Goal: Check status

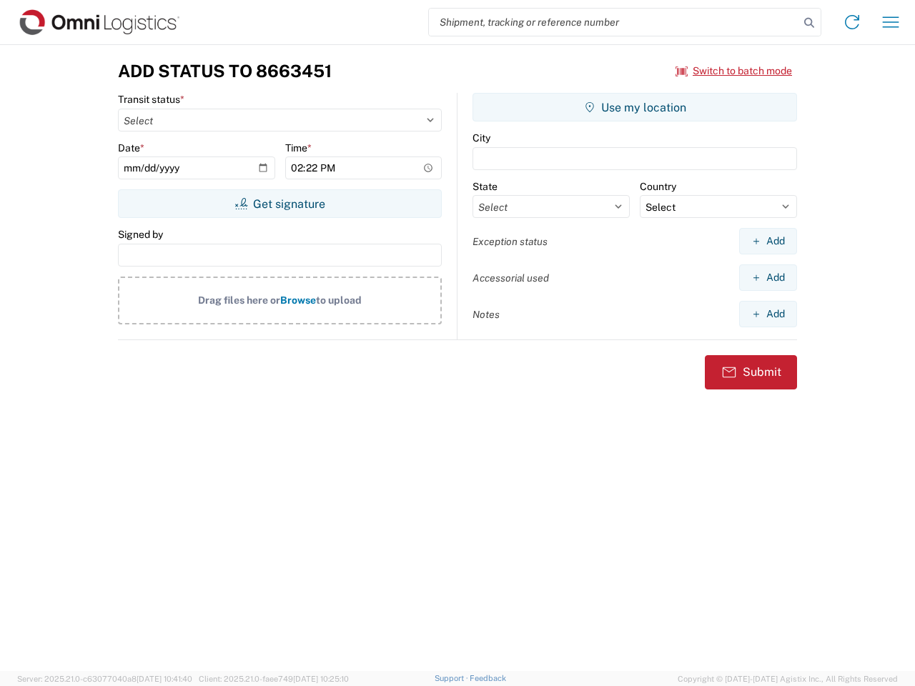
click at [614, 22] on input "search" at bounding box center [614, 22] width 370 height 27
click at [809, 23] on icon at bounding box center [809, 23] width 20 height 20
click at [852, 22] on icon at bounding box center [852, 22] width 23 height 23
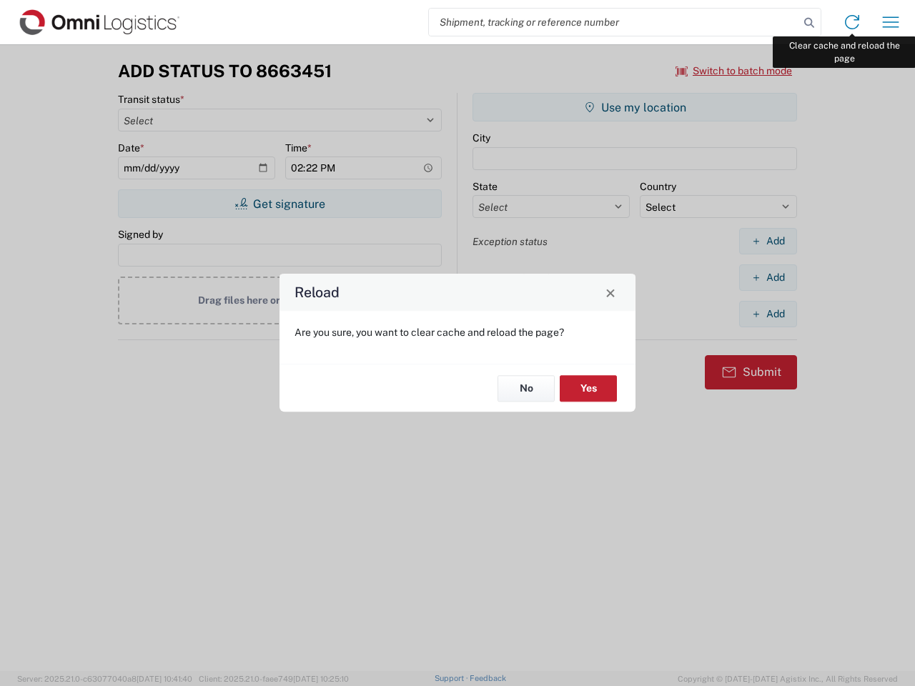
click at [891, 22] on div "Reload Are you sure, you want to clear cache and reload the page? No Yes" at bounding box center [457, 343] width 915 height 686
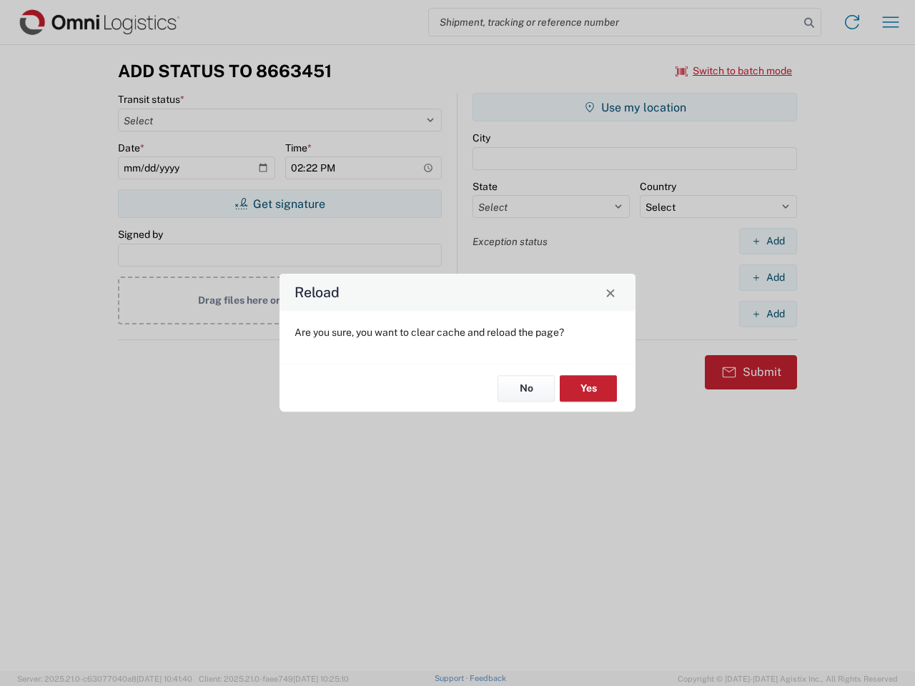
click at [734, 71] on div "Reload Are you sure, you want to clear cache and reload the page? No Yes" at bounding box center [457, 343] width 915 height 686
click at [279, 204] on div "Reload Are you sure, you want to clear cache and reload the page? No Yes" at bounding box center [457, 343] width 915 height 686
click at [635, 107] on div "Reload Are you sure, you want to clear cache and reload the page? No Yes" at bounding box center [457, 343] width 915 height 686
click at [768, 241] on div "Reload Are you sure, you want to clear cache and reload the page? No Yes" at bounding box center [457, 343] width 915 height 686
click at [768, 277] on div "Reload Are you sure, you want to clear cache and reload the page? No Yes" at bounding box center [457, 343] width 915 height 686
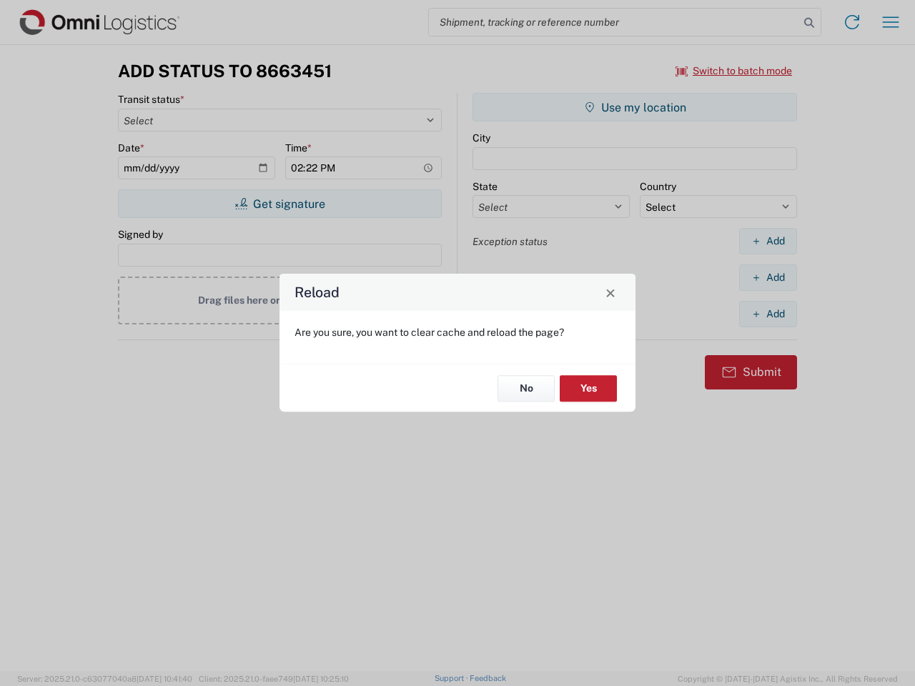
click at [768, 314] on div "Reload Are you sure, you want to clear cache and reload the page? No Yes" at bounding box center [457, 343] width 915 height 686
